Goal: Find specific page/section: Find specific page/section

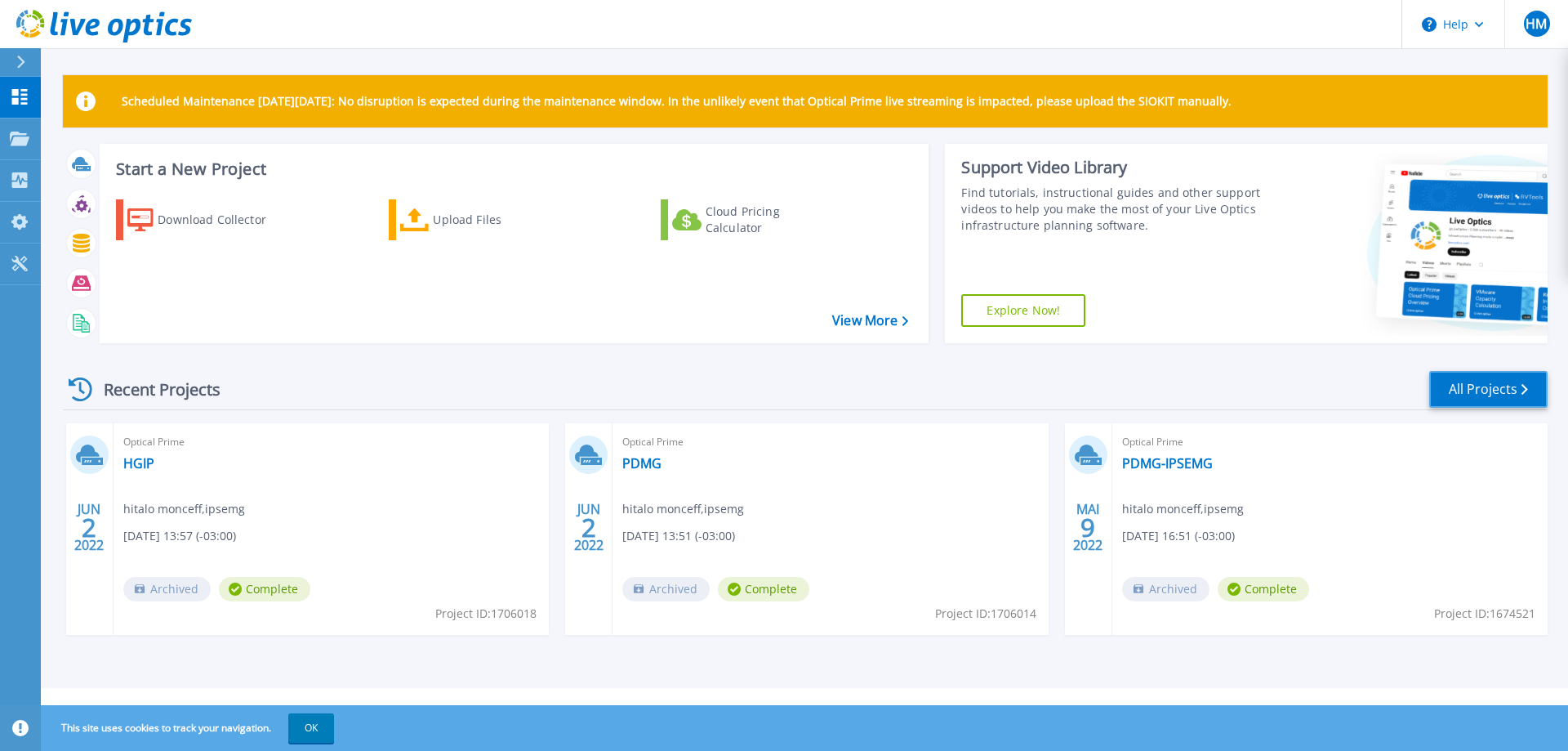
click at [1487, 381] on link "All Projects" at bounding box center [1489, 388] width 119 height 37
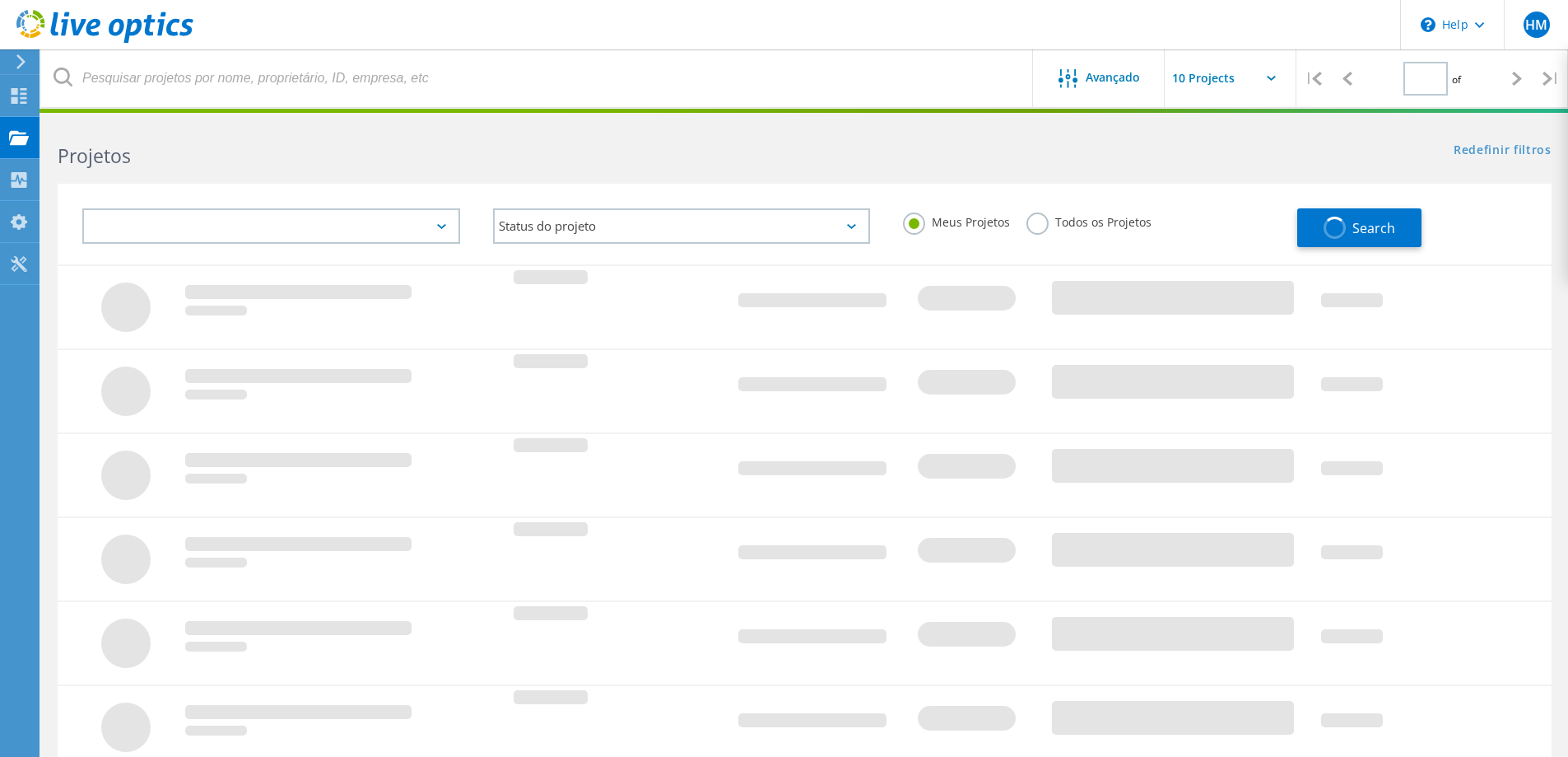
type input "1"
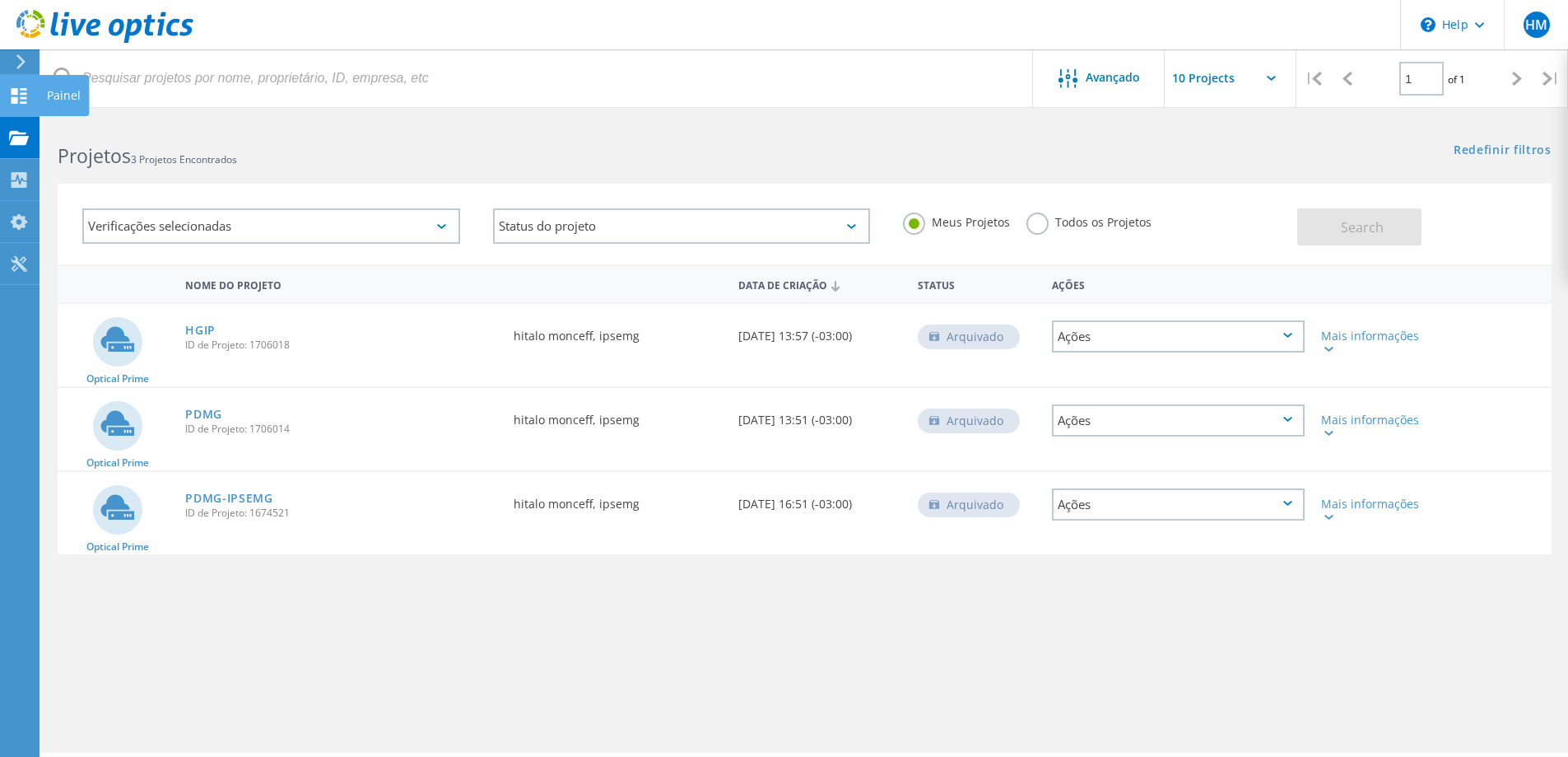
click at [21, 99] on use at bounding box center [19, 95] width 15 height 15
